Goal: Find specific page/section: Find specific page/section

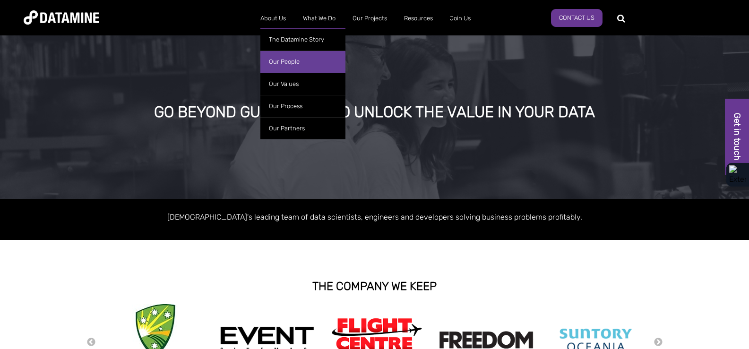
click at [287, 66] on link "Our People" at bounding box center [302, 62] width 85 height 22
click at [286, 62] on link "Our People" at bounding box center [302, 62] width 85 height 22
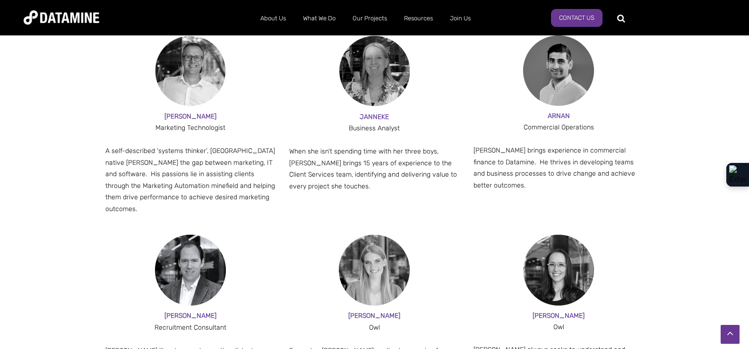
scroll to position [898, 0]
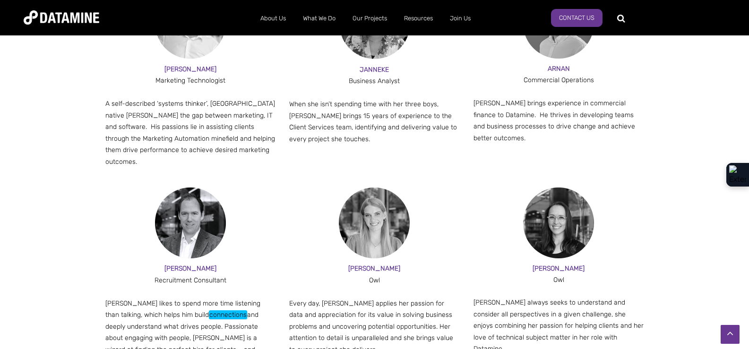
click at [2, 198] on div "[PERSON_NAME] Recruitment Consultant [PERSON_NAME] likes to spend more time lis…" at bounding box center [374, 288] width 749 height 200
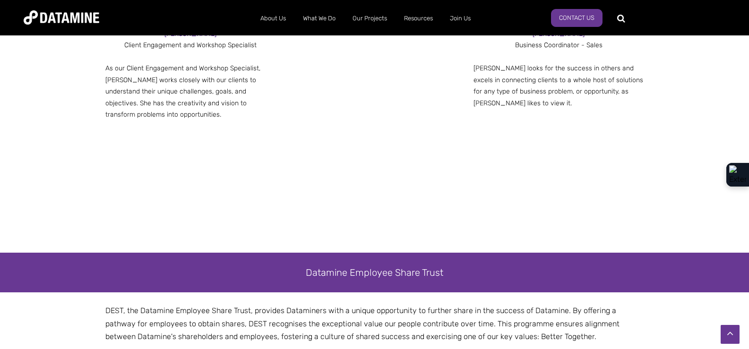
scroll to position [1513, 0]
